Goal: Transaction & Acquisition: Purchase product/service

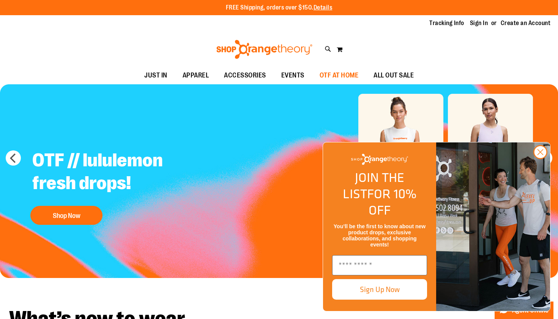
click at [352, 77] on span "OTF AT HOME" at bounding box center [338, 75] width 39 height 17
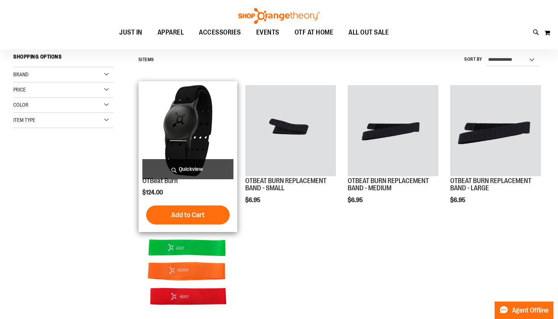
scroll to position [80, 0]
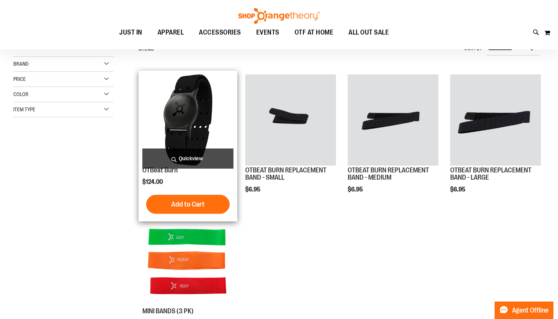
click at [213, 115] on img "product" at bounding box center [187, 119] width 91 height 91
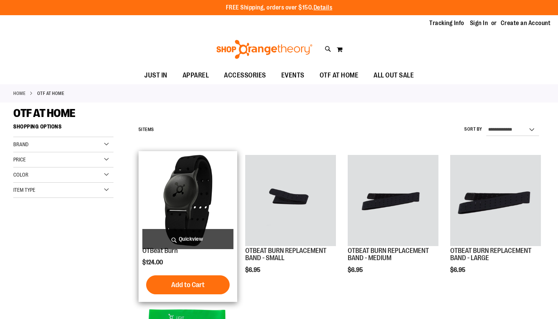
click at [206, 175] on img "product" at bounding box center [187, 200] width 91 height 91
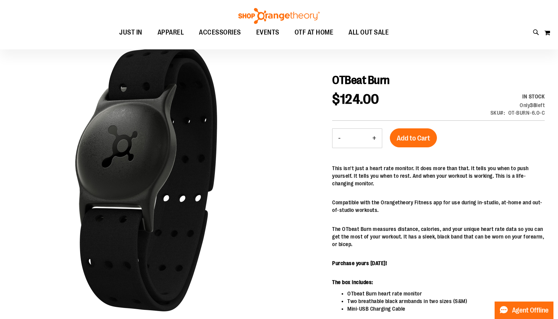
scroll to position [53, 0]
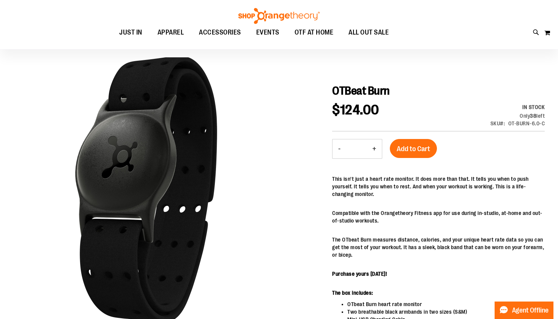
click at [413, 138] on div "OTBeat Burn $124.00 In stock Only 38 left SKU OT-BURN-6.0-C - Qty * + Add to Ca…" at bounding box center [438, 269] width 212 height 370
click at [417, 144] on button "Add to Cart" at bounding box center [413, 148] width 47 height 19
click at [546, 35] on button "My Cart" at bounding box center [547, 33] width 6 height 12
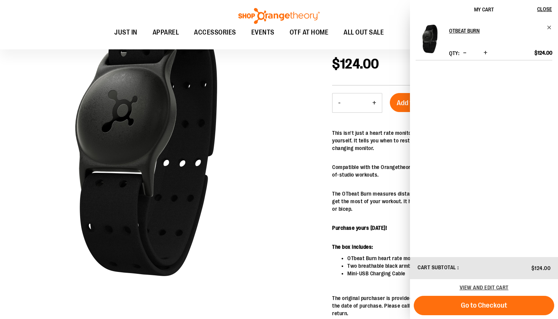
scroll to position [131, 0]
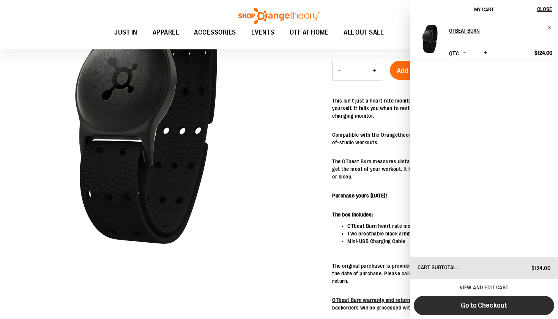
click at [513, 305] on button "Go to Checkout" at bounding box center [483, 305] width 140 height 19
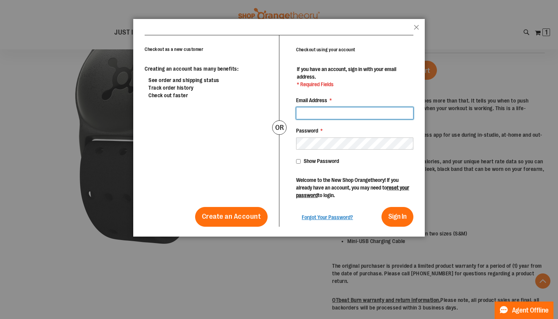
click at [337, 117] on input "Email Address *" at bounding box center [354, 113] width 117 height 12
type input "**********"
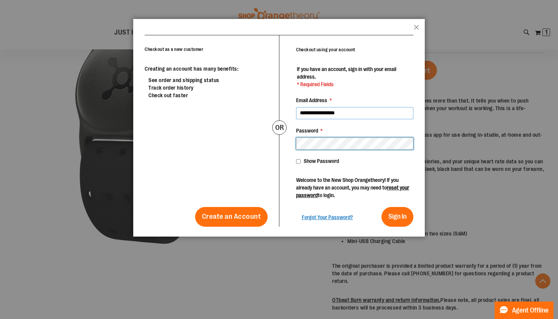
click at [397, 216] on button "Sign In" at bounding box center [397, 217] width 32 height 20
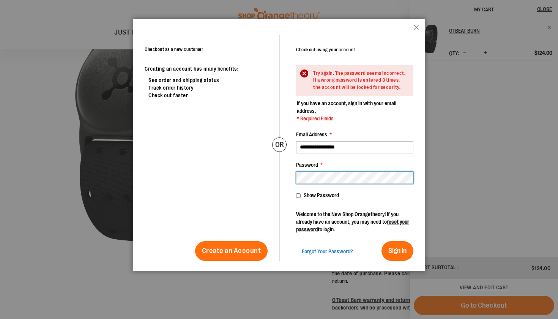
click at [266, 184] on div "Checkout as a new customer Creating an account has many benefits: See order and…" at bounding box center [279, 148] width 269 height 226
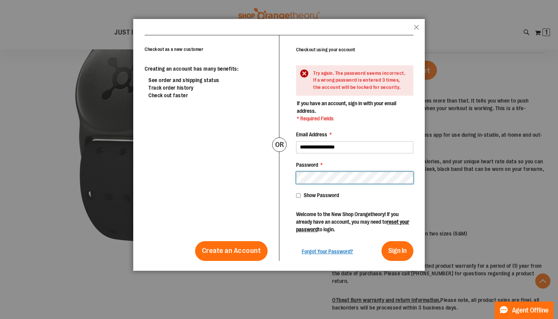
click at [228, 170] on div "Checkout as a new customer Creating an account has many benefits: See order and…" at bounding box center [279, 148] width 269 height 226
click at [397, 250] on button "Sign In" at bounding box center [397, 251] width 32 height 20
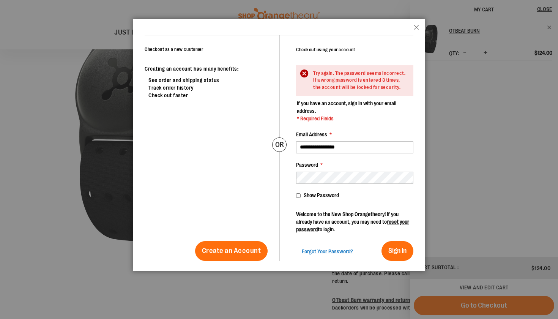
click at [304, 195] on span "Show Password" at bounding box center [320, 195] width 35 height 6
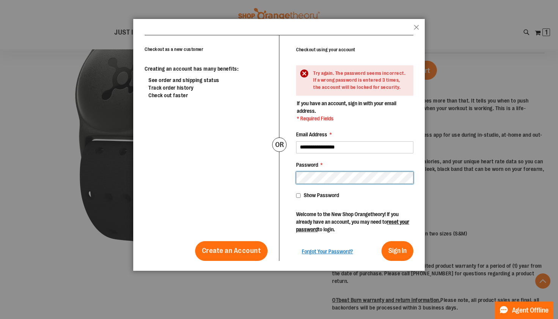
click at [397, 250] on button "Sign In" at bounding box center [397, 251] width 32 height 20
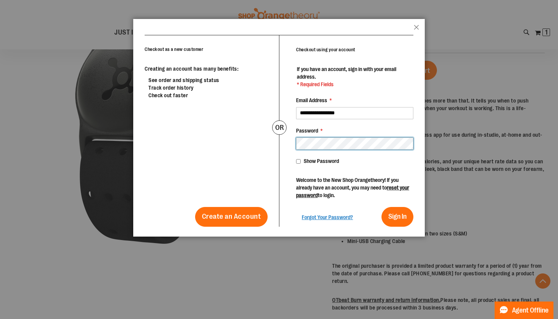
click at [286, 144] on div "**********" at bounding box center [346, 130] width 134 height 191
click at [397, 216] on button "Sign In" at bounding box center [397, 217] width 32 height 20
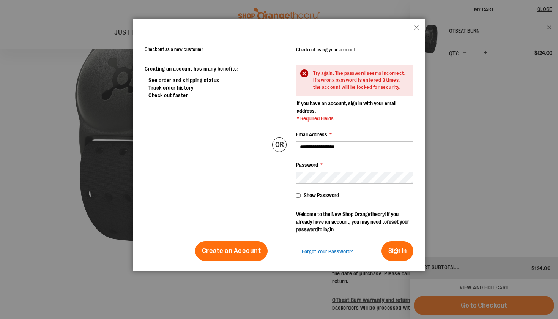
click at [468, 184] on div at bounding box center [279, 159] width 558 height 319
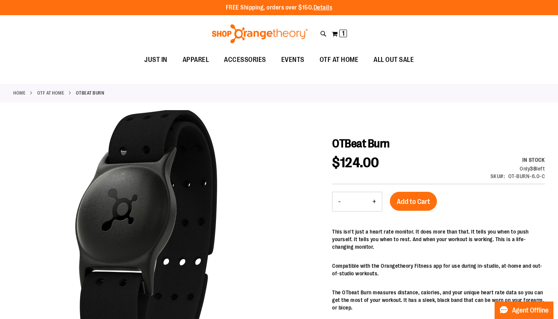
scroll to position [0, 0]
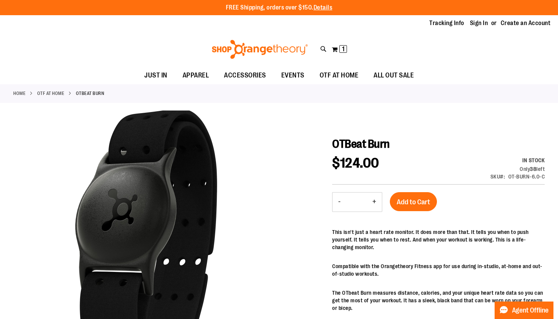
click at [392, 167] on div "$124.00 In stock Only 38 left SKU OT-BURN-6.0-C" at bounding box center [438, 170] width 212 height 28
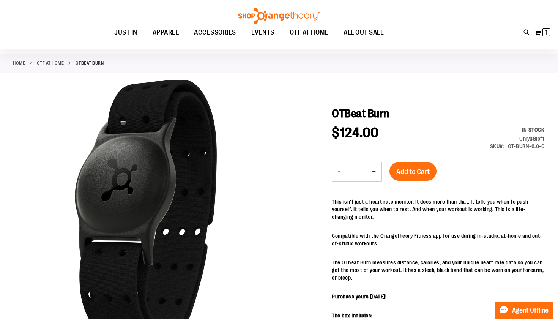
scroll to position [33, 0]
